Goal: Information Seeking & Learning: Learn about a topic

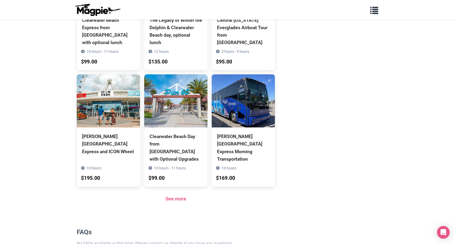
scroll to position [474, 0]
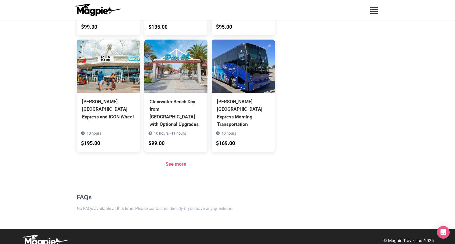
click at [180, 161] on link "See more" at bounding box center [175, 164] width 21 height 6
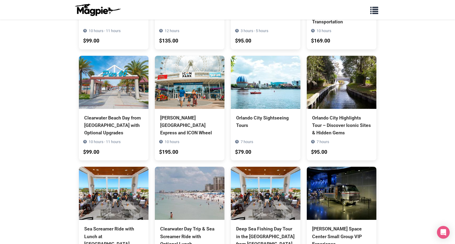
scroll to position [13, 0]
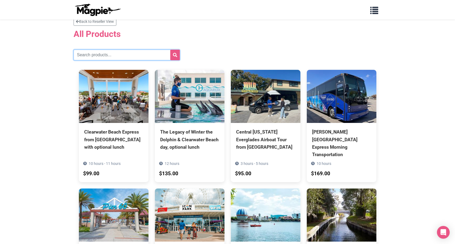
click at [100, 54] on input "text" at bounding box center [127, 55] width 106 height 11
type input "Gators gatore"
click at [170, 50] on button "submit" at bounding box center [175, 55] width 10 height 11
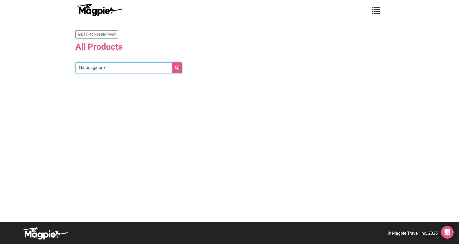
click at [104, 68] on input "Gators gatore" at bounding box center [128, 67] width 106 height 11
type input "Gators gators"
click at [172, 62] on button "submit" at bounding box center [177, 67] width 10 height 11
click at [175, 68] on icon "submit" at bounding box center [177, 68] width 4 height 4
drag, startPoint x: 106, startPoint y: 70, endPoint x: 92, endPoint y: 69, distance: 13.9
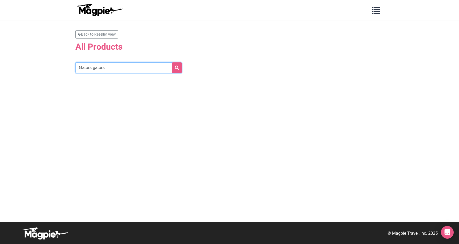
click at [92, 69] on input "Gators gators" at bounding box center [128, 67] width 106 height 11
type input "Gators"
click at [172, 62] on button "submit" at bounding box center [177, 67] width 10 height 11
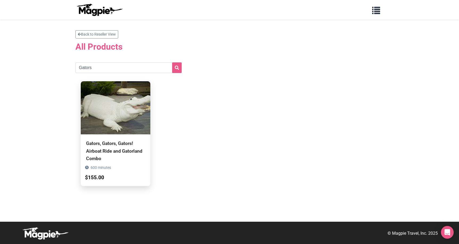
click at [107, 151] on div "Gators, Gators, Gators! Airboat Ride and Gatorland Combo" at bounding box center [115, 151] width 59 height 22
